Goal: Communication & Community: Participate in discussion

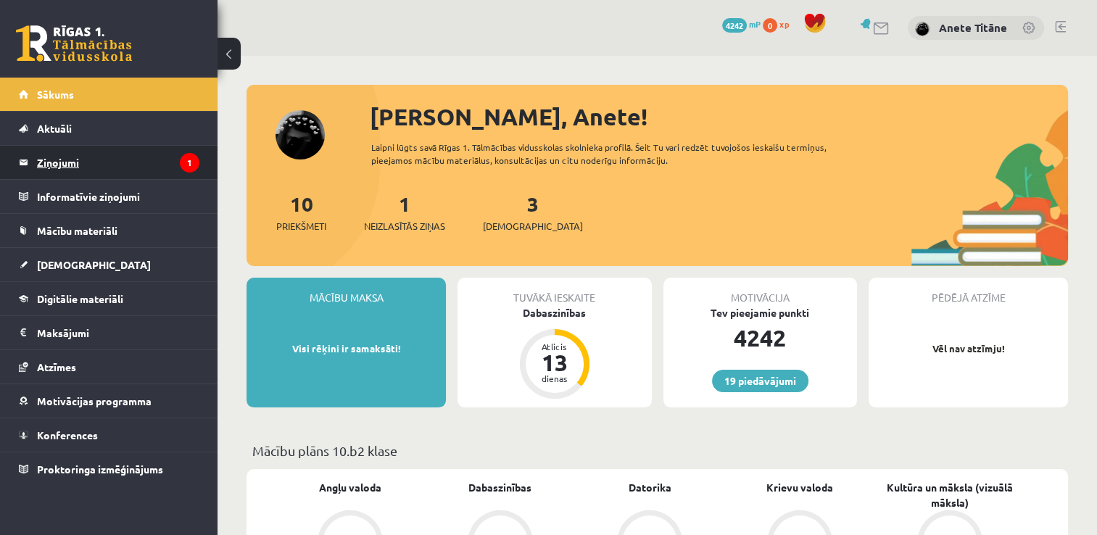
drag, startPoint x: 0, startPoint y: 0, endPoint x: 152, endPoint y: 159, distance: 220.0
click at [152, 159] on legend "Ziņojumi 1" at bounding box center [118, 162] width 162 height 33
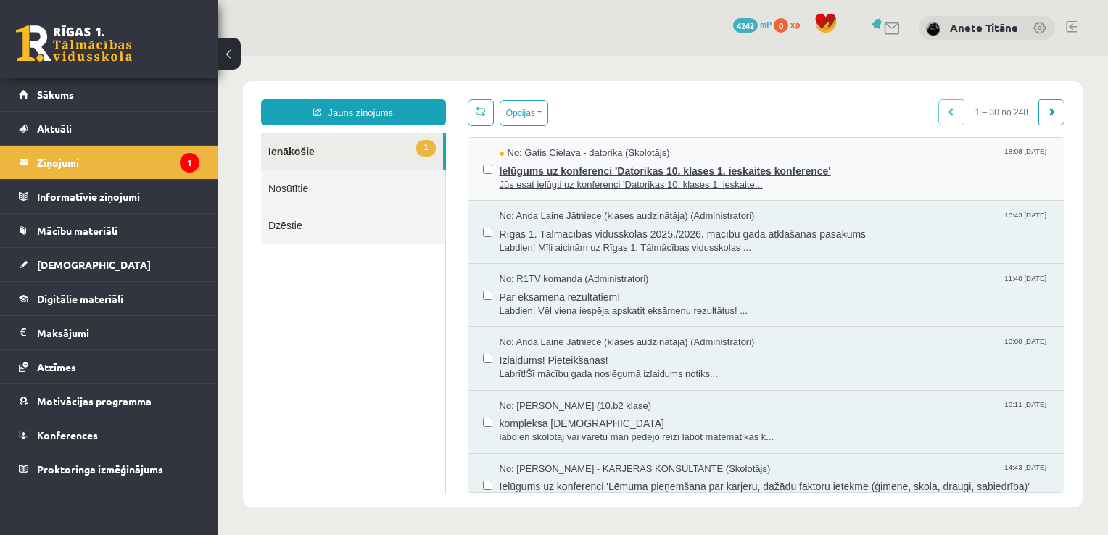
click at [555, 151] on span "No: Gatis Cielava - datorika (Skolotājs)" at bounding box center [585, 153] width 170 height 14
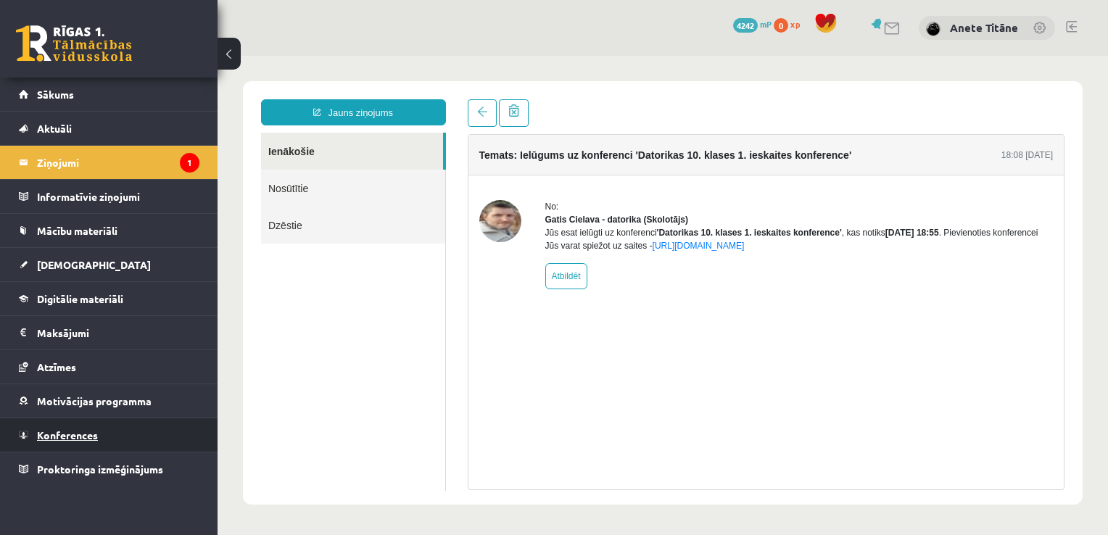
click at [103, 431] on link "Konferences" at bounding box center [109, 434] width 181 height 33
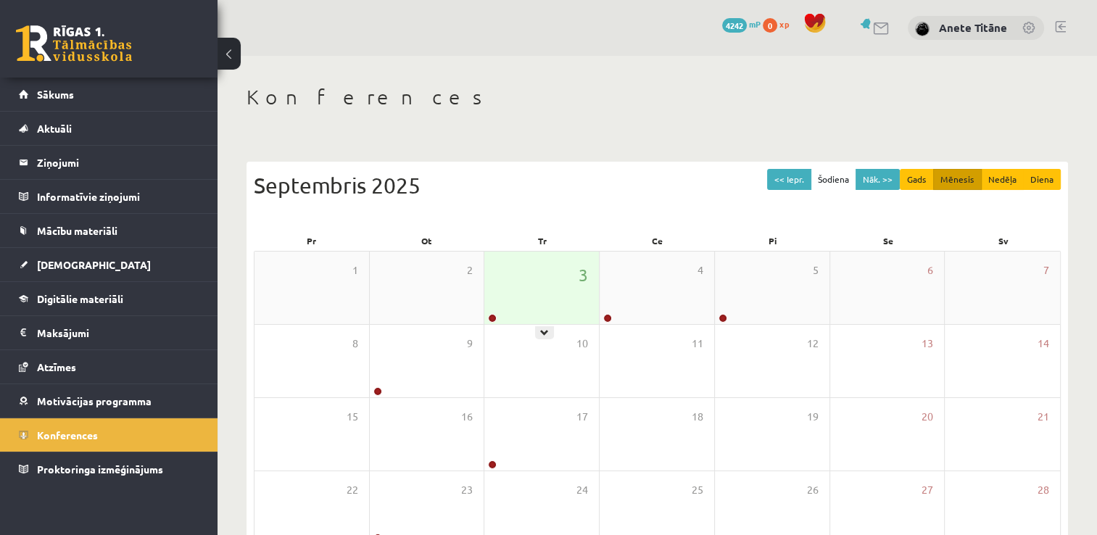
click at [516, 307] on div "3" at bounding box center [541, 288] width 115 height 73
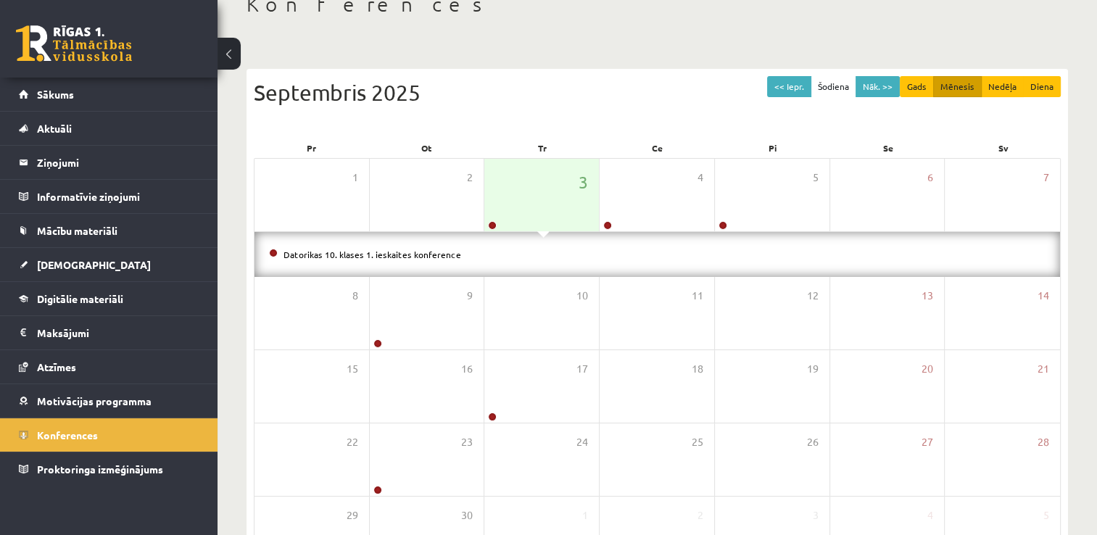
scroll to position [93, 0]
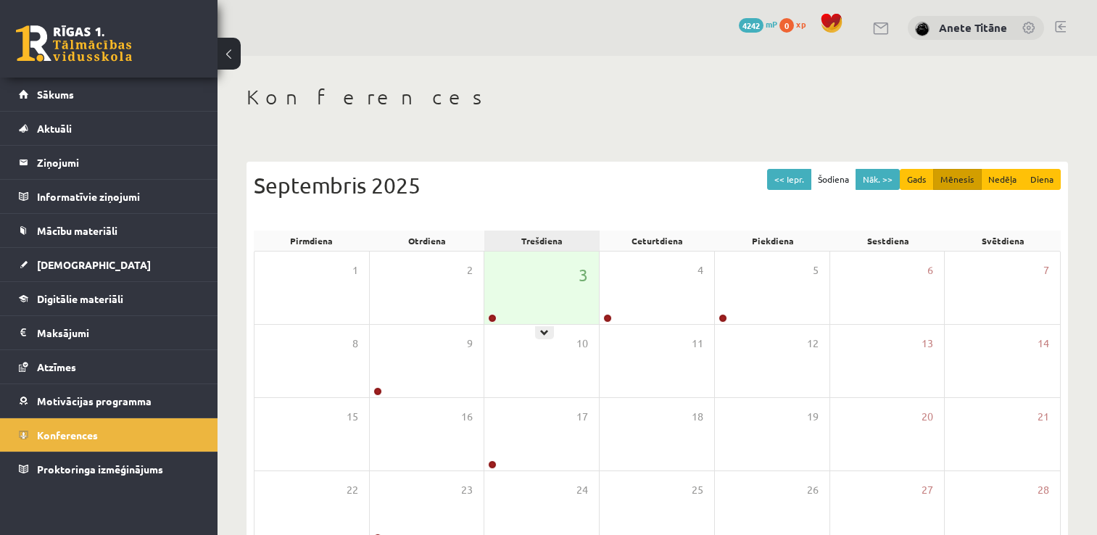
scroll to position [92, 0]
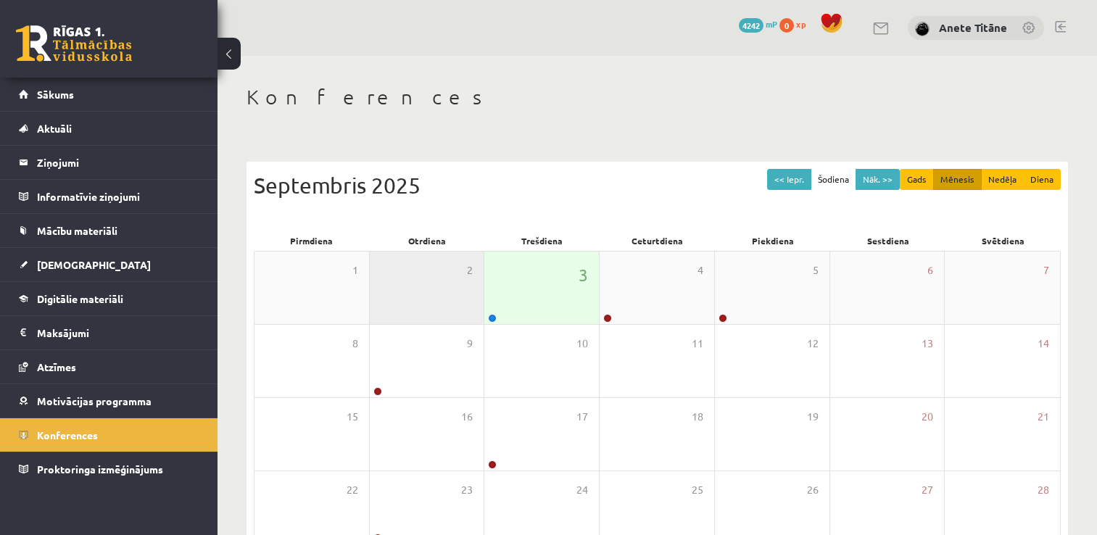
scroll to position [91, 0]
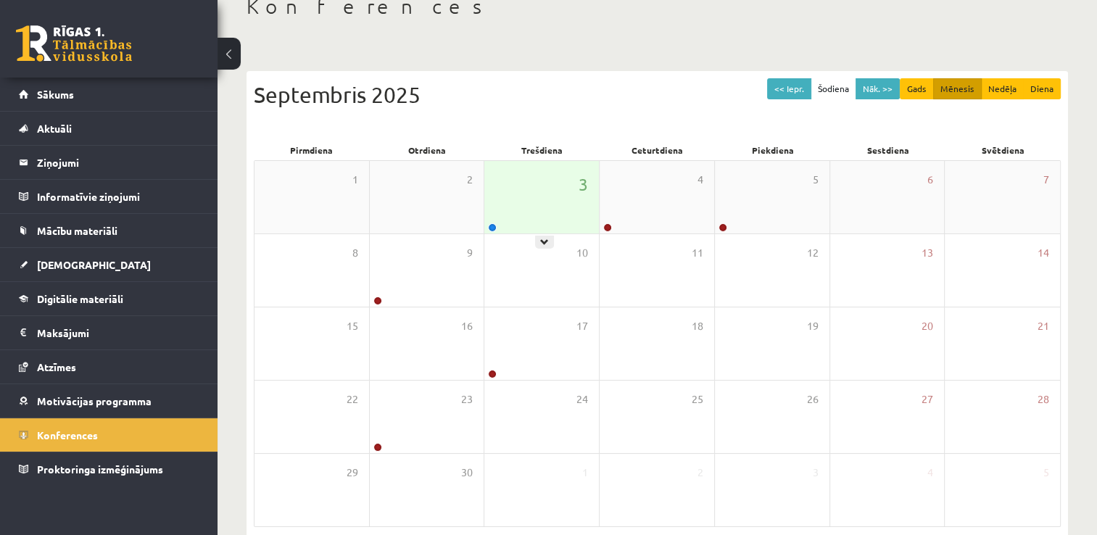
click at [531, 195] on div "3" at bounding box center [541, 197] width 115 height 73
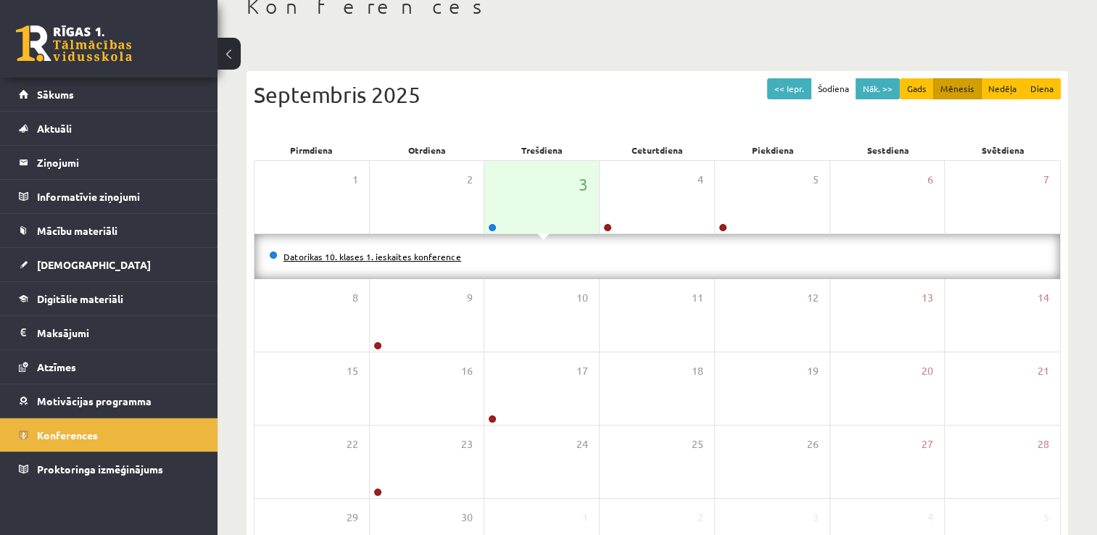
click at [430, 257] on link "Datorikas 10. klases 1. ieskaites konference" at bounding box center [373, 257] width 178 height 12
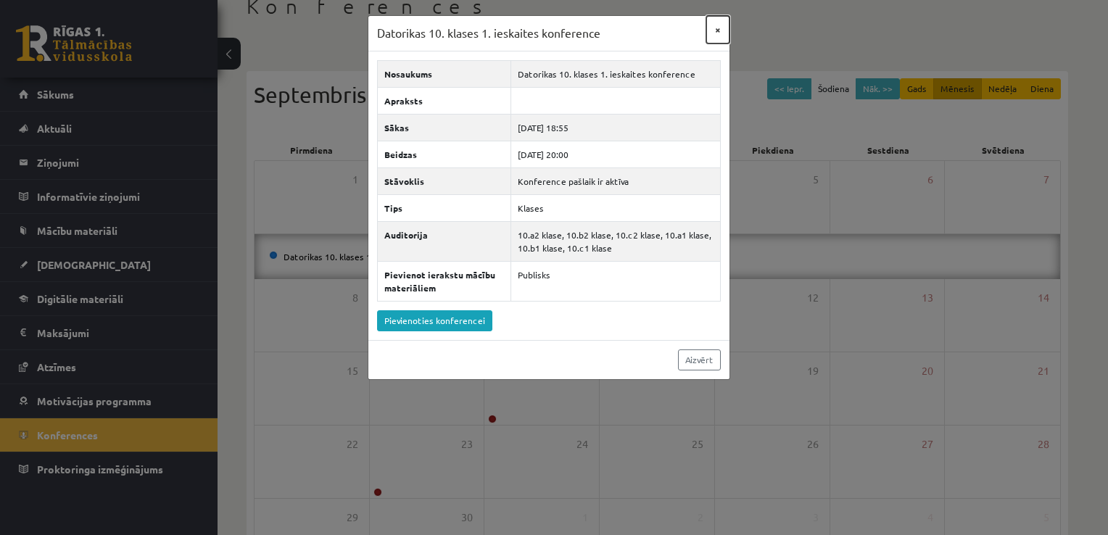
click at [720, 25] on button "×" at bounding box center [717, 30] width 23 height 28
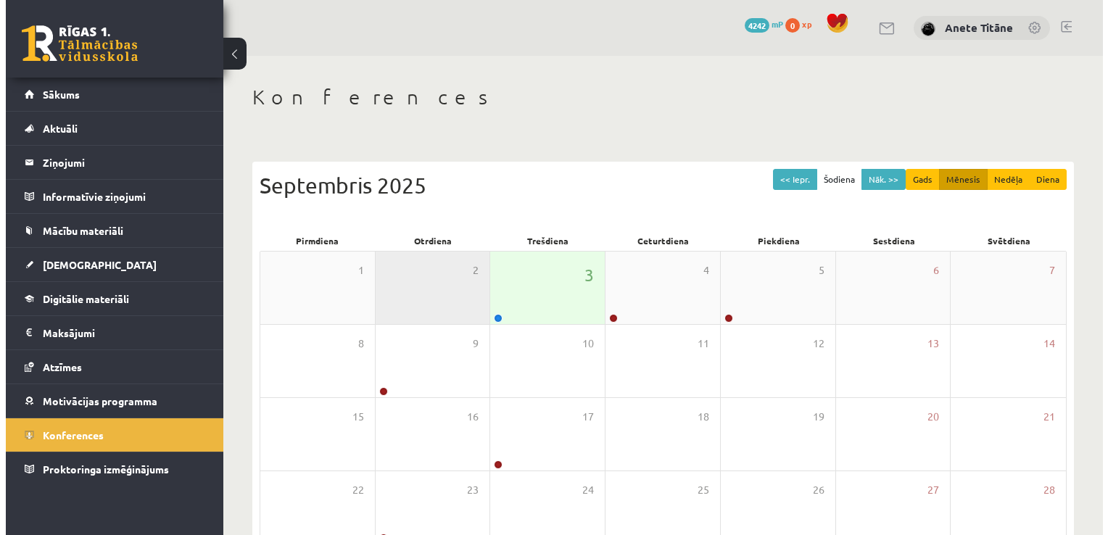
scroll to position [90, 0]
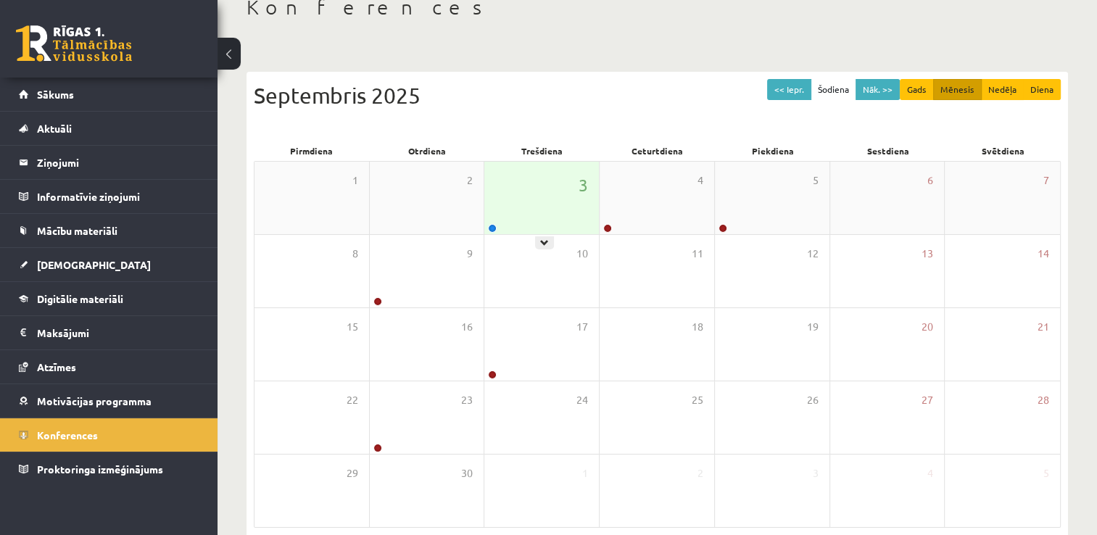
click at [559, 198] on div "3" at bounding box center [541, 198] width 115 height 73
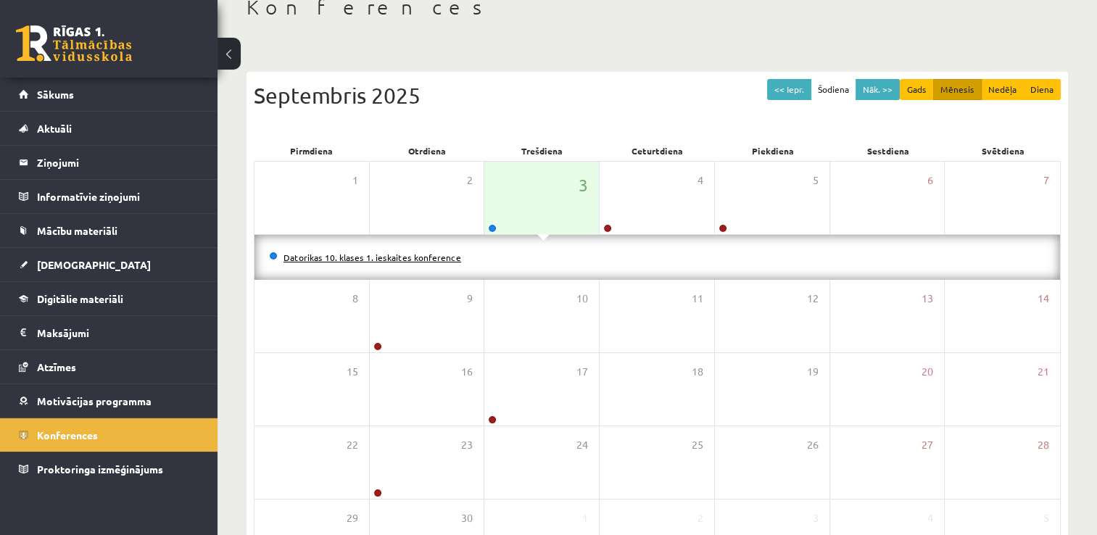
click at [429, 260] on link "Datorikas 10. klases 1. ieskaites konference" at bounding box center [373, 258] width 178 height 12
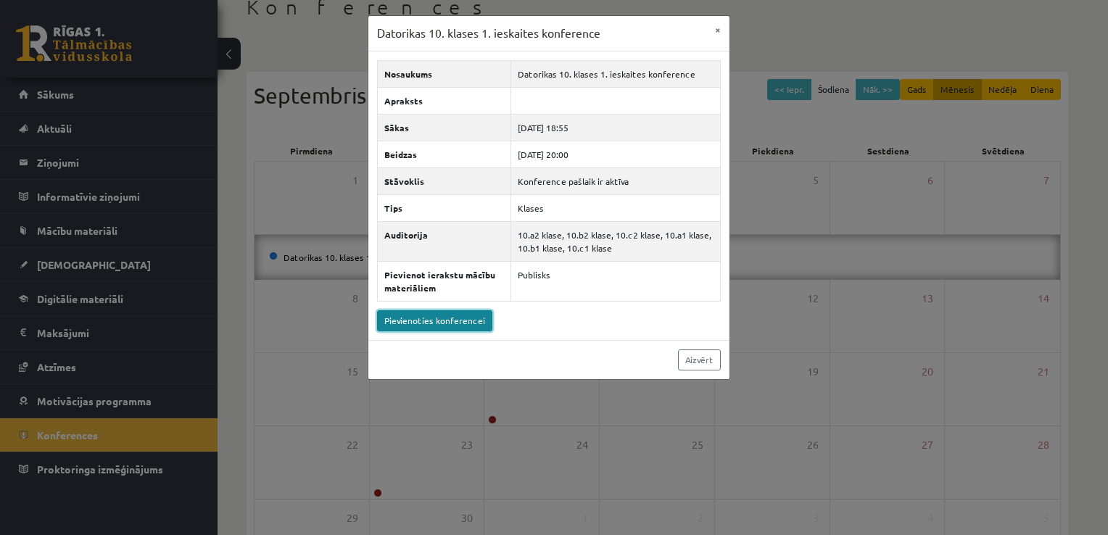
click at [435, 314] on link "Pievienoties konferencei" at bounding box center [434, 320] width 115 height 21
